Goal: Task Accomplishment & Management: Use online tool/utility

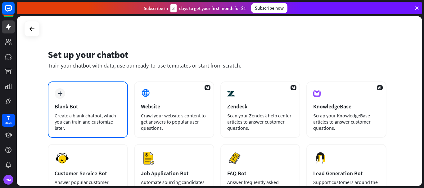
click at [87, 102] on div "plus Blank Bot Create a blank chatbot, which you can train and customize later." at bounding box center [88, 110] width 80 height 56
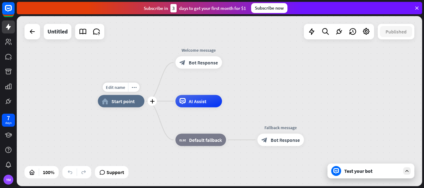
click at [118, 101] on span "Start point" at bounding box center [122, 101] width 23 height 6
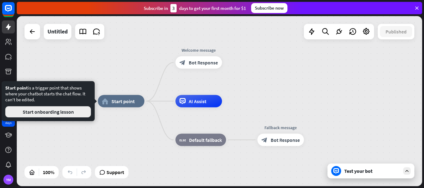
click at [53, 113] on button "Start onboarding lesson" at bounding box center [48, 111] width 86 height 11
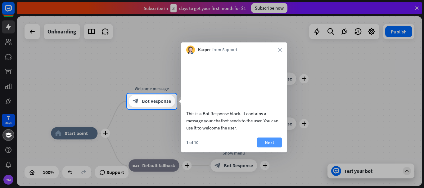
click at [270, 148] on button "Next" at bounding box center [269, 143] width 25 height 10
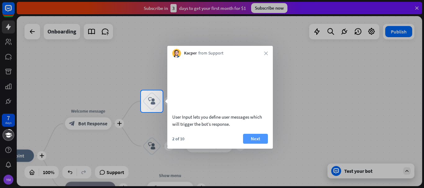
click at [255, 144] on button "Next" at bounding box center [255, 139] width 25 height 10
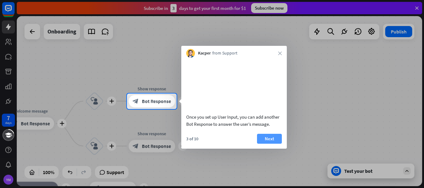
click at [268, 144] on button "Next" at bounding box center [269, 139] width 25 height 10
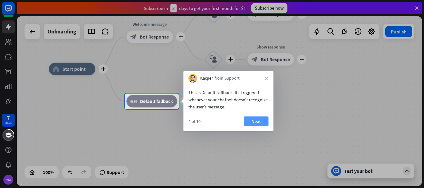
click at [256, 122] on button "Next" at bounding box center [255, 122] width 25 height 10
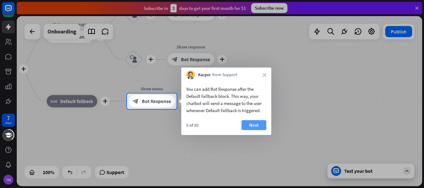
click at [256, 123] on button "Next" at bounding box center [253, 125] width 25 height 10
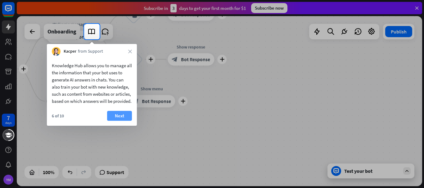
click at [120, 121] on button "Next" at bounding box center [119, 116] width 25 height 10
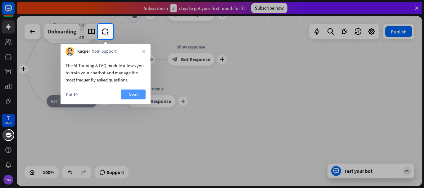
click at [131, 91] on button "Next" at bounding box center [133, 95] width 25 height 10
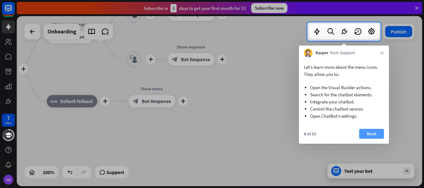
click at [367, 133] on button "Next" at bounding box center [371, 134] width 25 height 10
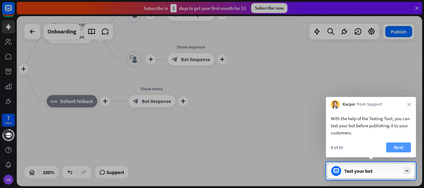
click at [398, 146] on button "Next" at bounding box center [398, 148] width 25 height 10
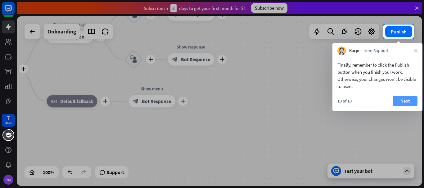
click at [402, 101] on button "Next" at bounding box center [404, 101] width 25 height 10
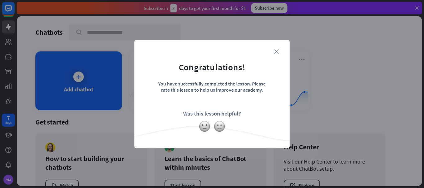
click at [275, 53] on icon "close" at bounding box center [276, 51] width 5 height 5
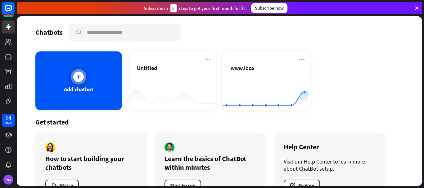
click at [76, 75] on icon at bounding box center [78, 77] width 6 height 6
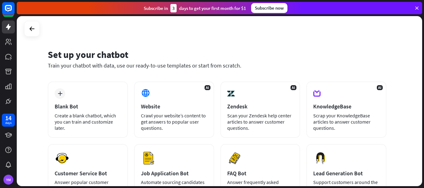
scroll to position [2, 0]
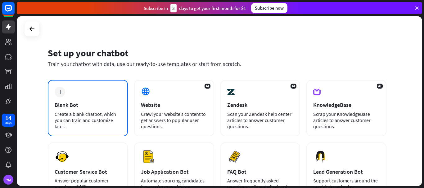
click at [65, 100] on div "plus Blank Bot Create a blank chatbot, which you can train and customize later." at bounding box center [88, 108] width 80 height 56
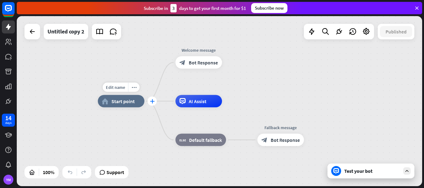
click at [150, 102] on icon "plus" at bounding box center [152, 101] width 5 height 4
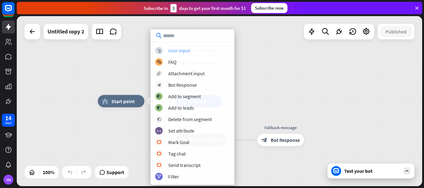
click at [176, 51] on div "User Input" at bounding box center [179, 50] width 22 height 6
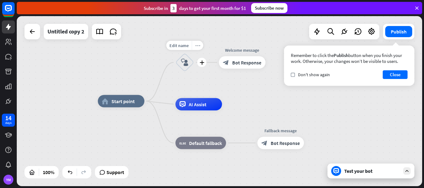
click at [196, 47] on icon "more_horiz" at bounding box center [197, 45] width 5 height 5
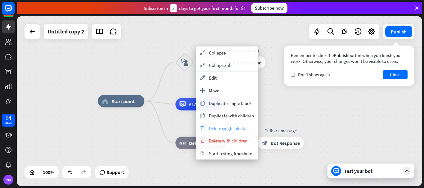
click at [219, 129] on span "Delete single block" at bounding box center [227, 129] width 36 height 6
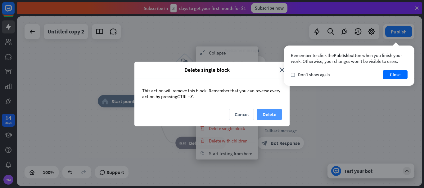
click at [269, 116] on button "Delete" at bounding box center [269, 114] width 25 height 11
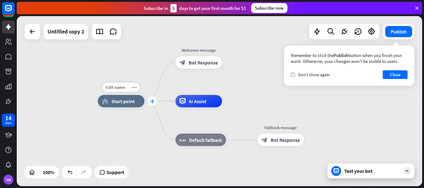
click at [151, 101] on icon "plus" at bounding box center [152, 101] width 5 height 4
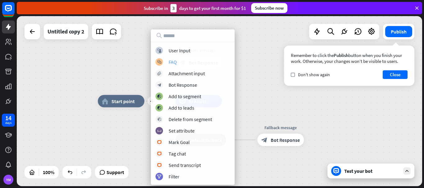
click at [172, 61] on div "FAQ" at bounding box center [172, 62] width 8 height 6
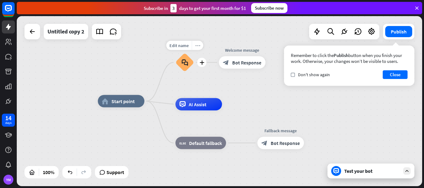
click at [196, 45] on icon "more_horiz" at bounding box center [197, 45] width 5 height 5
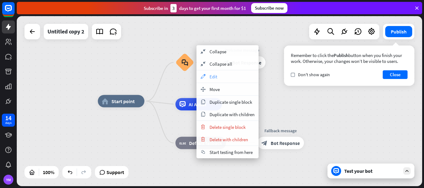
click at [208, 76] on div "appearance Edit" at bounding box center [227, 76] width 62 height 12
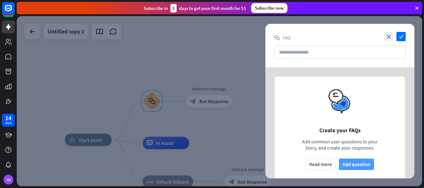
click at [359, 165] on button "Add question" at bounding box center [356, 164] width 35 height 11
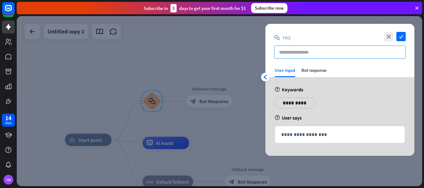
click at [285, 52] on input "text" at bounding box center [339, 52] width 131 height 13
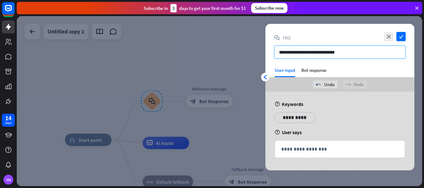
type input "**********"
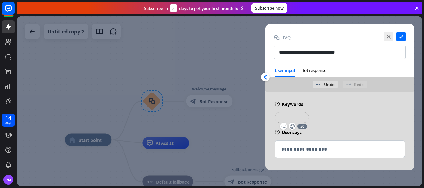
click at [288, 120] on p "**********" at bounding box center [291, 118] width 25 height 8
click at [329, 117] on p "**********" at bounding box center [334, 118] width 31 height 8
click at [329, 117] on p "**********" at bounding box center [331, 118] width 25 height 8
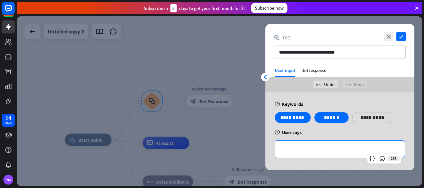
click at [293, 151] on p "**********" at bounding box center [339, 149] width 117 height 8
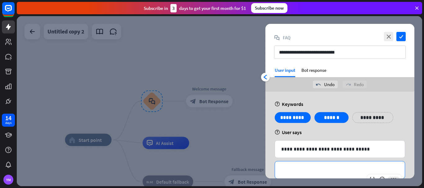
click at [305, 170] on p "**********" at bounding box center [339, 170] width 117 height 8
click at [314, 72] on div "Bot response" at bounding box center [313, 72] width 25 height 10
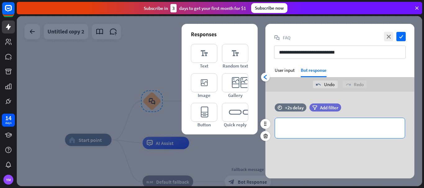
click at [301, 126] on p "**********" at bounding box center [339, 128] width 117 height 8
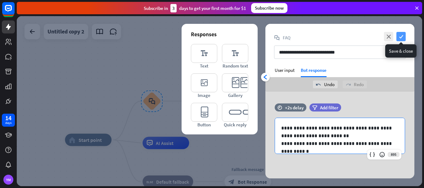
click at [400, 37] on icon "check" at bounding box center [400, 36] width 9 height 9
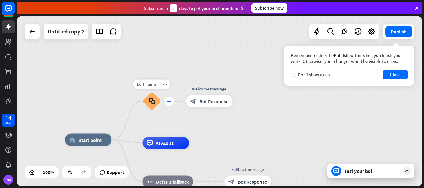
click at [168, 101] on icon "plus" at bounding box center [169, 101] width 5 height 4
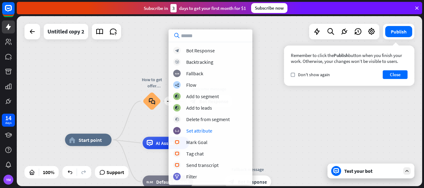
click at [269, 113] on div "home_2 Start point plus How to get offer notifications block_faq Welcome messag…" at bounding box center [219, 101] width 405 height 170
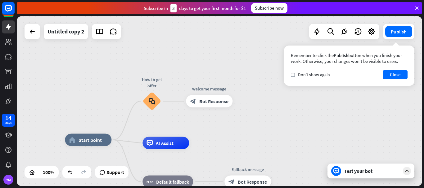
click at [356, 174] on div "Test your bot" at bounding box center [370, 171] width 87 height 15
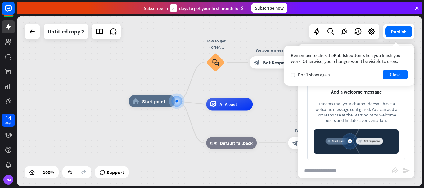
click at [323, 171] on input "text" at bounding box center [345, 171] width 94 height 16
click at [395, 75] on button "Close" at bounding box center [394, 74] width 25 height 9
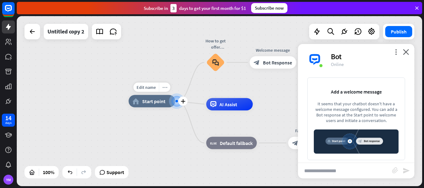
click at [163, 88] on icon "more_horiz" at bounding box center [164, 87] width 5 height 5
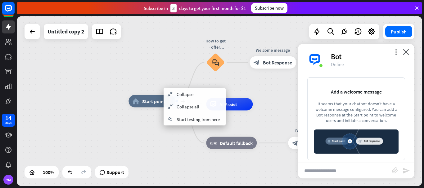
click at [150, 102] on span "Start point" at bounding box center [153, 101] width 23 height 6
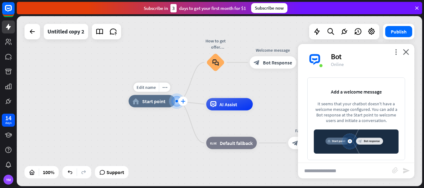
click at [180, 101] on icon "plus" at bounding box center [182, 101] width 5 height 4
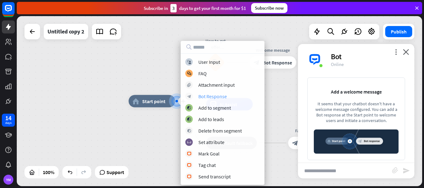
click at [207, 97] on div "Bot Response" at bounding box center [212, 96] width 29 height 6
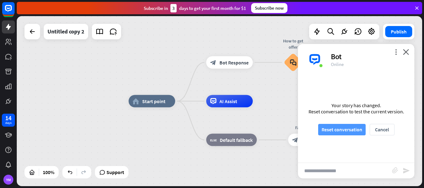
click at [337, 130] on button "Reset conversation" at bounding box center [341, 129] width 47 height 11
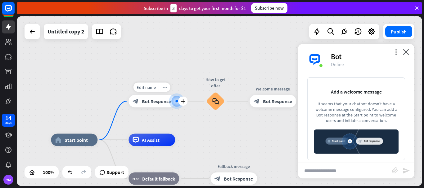
click at [164, 87] on icon "more_horiz" at bounding box center [164, 87] width 5 height 5
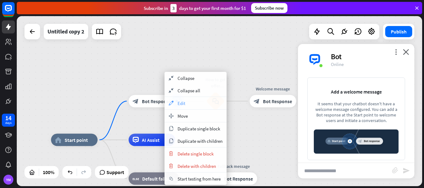
click at [179, 104] on span "Edit" at bounding box center [181, 103] width 8 height 6
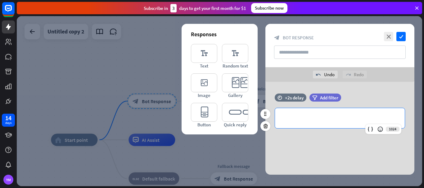
click at [288, 118] on p "**********" at bounding box center [339, 118] width 117 height 8
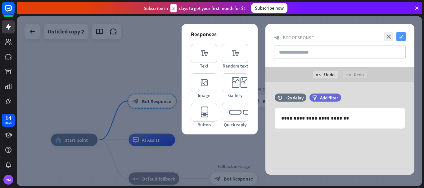
click at [399, 37] on icon "check" at bounding box center [400, 36] width 9 height 9
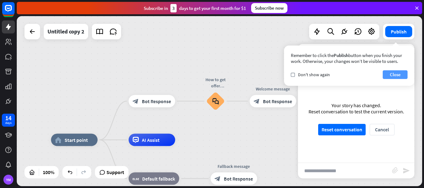
click at [393, 75] on button "Close" at bounding box center [394, 74] width 25 height 9
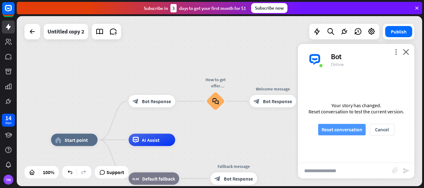
click at [331, 129] on button "Reset conversation" at bounding box center [341, 129] width 47 height 11
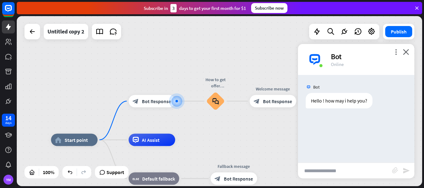
click at [323, 171] on input "text" at bounding box center [345, 171] width 94 height 16
type input "**********"
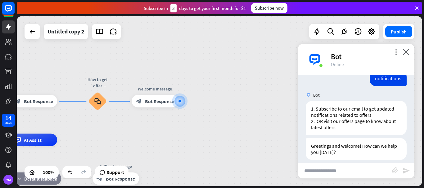
scroll to position [59, 0]
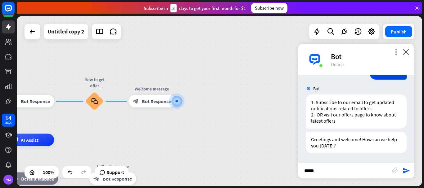
type input "******"
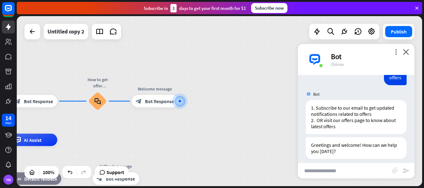
scroll to position [163, 0]
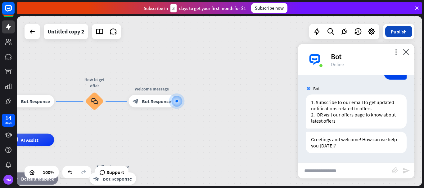
click at [396, 32] on button "Publish" at bounding box center [398, 31] width 27 height 11
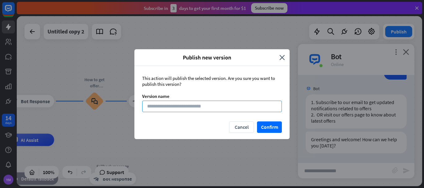
click at [187, 107] on input at bounding box center [212, 106] width 140 height 11
type input "********"
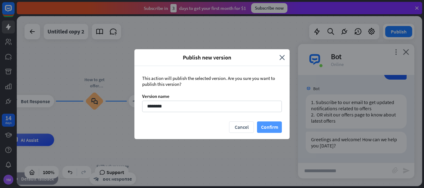
click at [269, 127] on button "Confirm" at bounding box center [269, 127] width 25 height 11
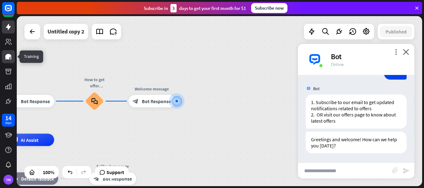
click at [8, 58] on icon at bounding box center [8, 57] width 6 height 6
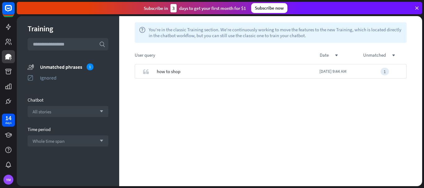
click at [416, 8] on icon at bounding box center [417, 8] width 6 height 6
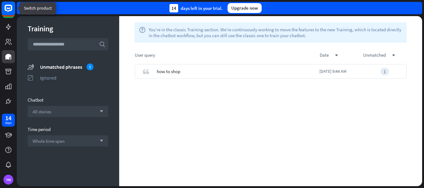
click at [8, 8] on icon at bounding box center [9, 8] width 4 height 2
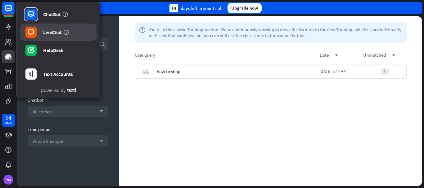
click at [55, 34] on div "LiveChat" at bounding box center [52, 32] width 19 height 6
